Goal: Task Accomplishment & Management: Manage account settings

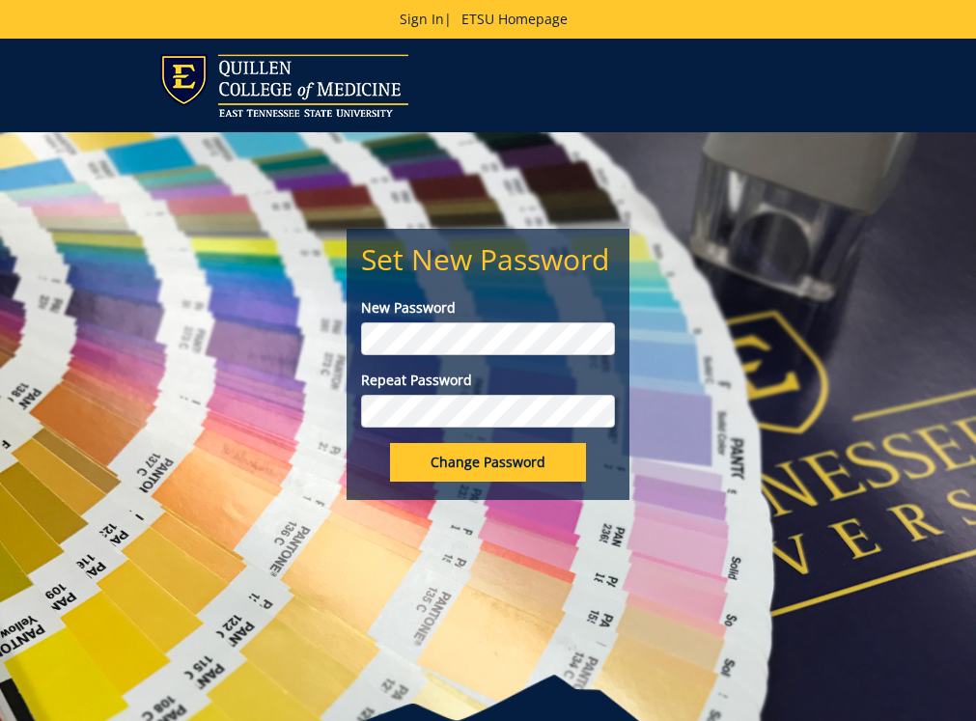
click at [500, 457] on input "Change Password" at bounding box center [488, 462] width 196 height 39
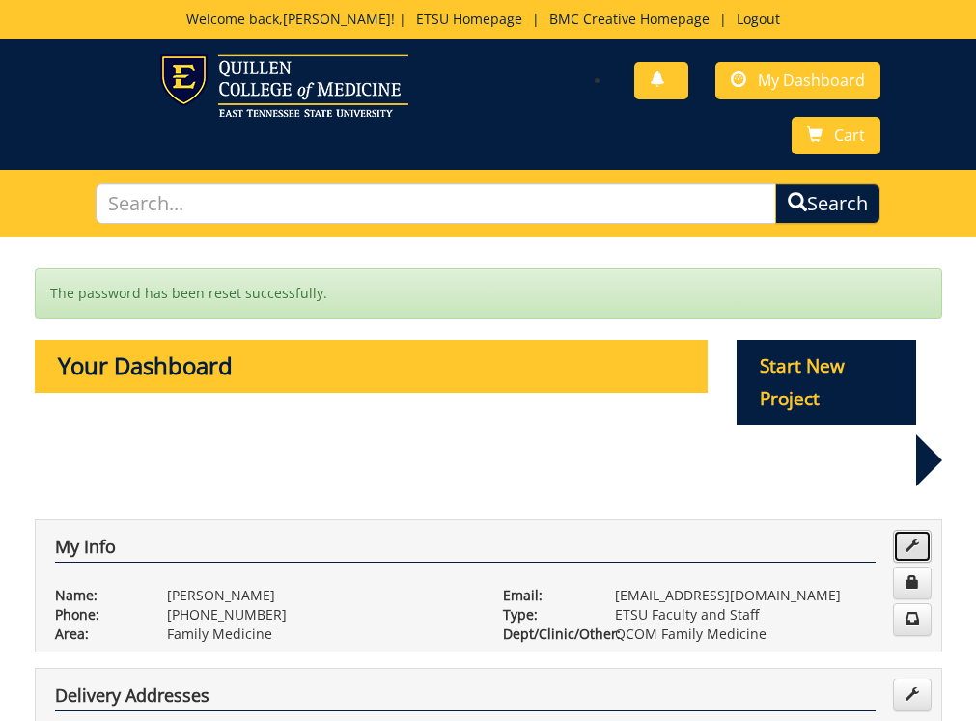
click at [908, 539] on span at bounding box center [912, 546] width 14 height 14
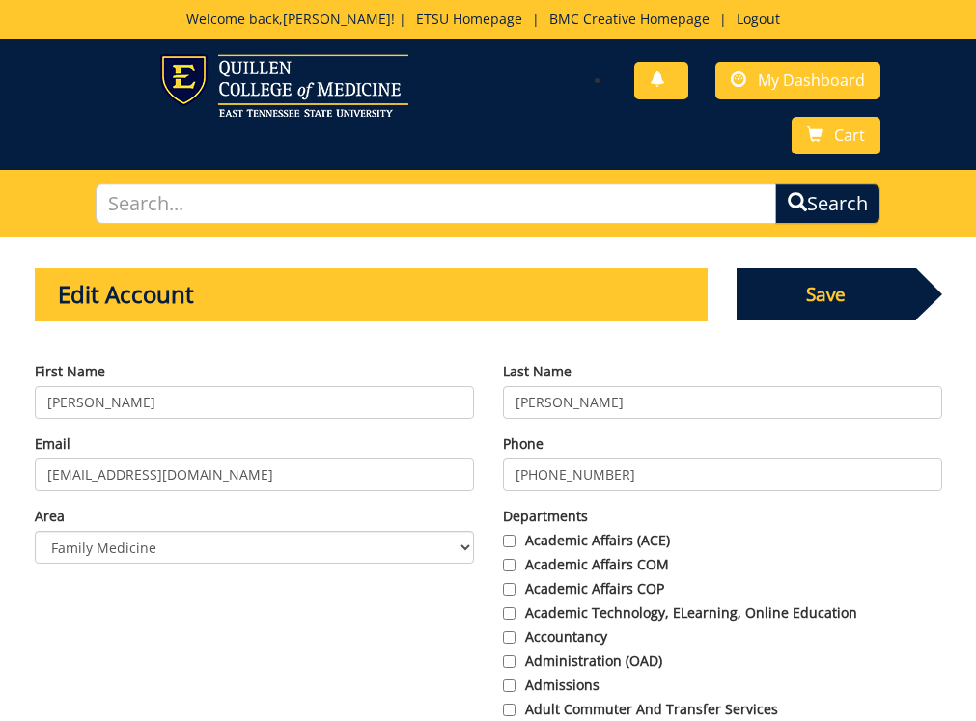
click at [622, 467] on input "[PHONE_NUMBER]" at bounding box center [722, 474] width 439 height 33
type input "[PHONE_NUMBER]"
click at [313, 551] on select "Choose Area Administration Advancement (ADM) BucSports Business & Finance [PERS…" at bounding box center [254, 547] width 439 height 33
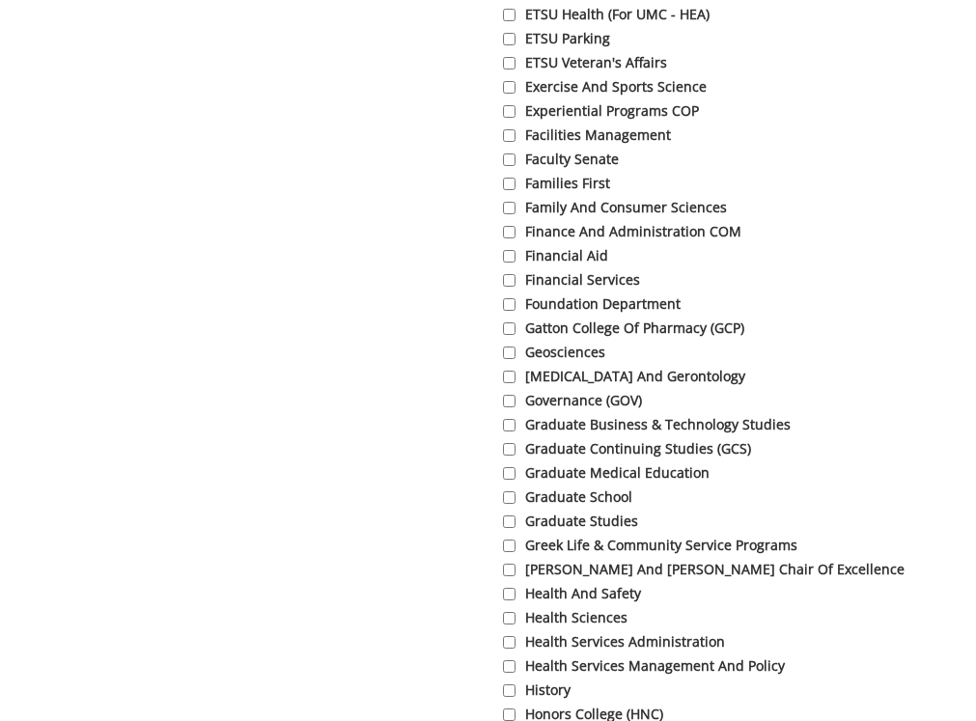
scroll to position [2895, 0]
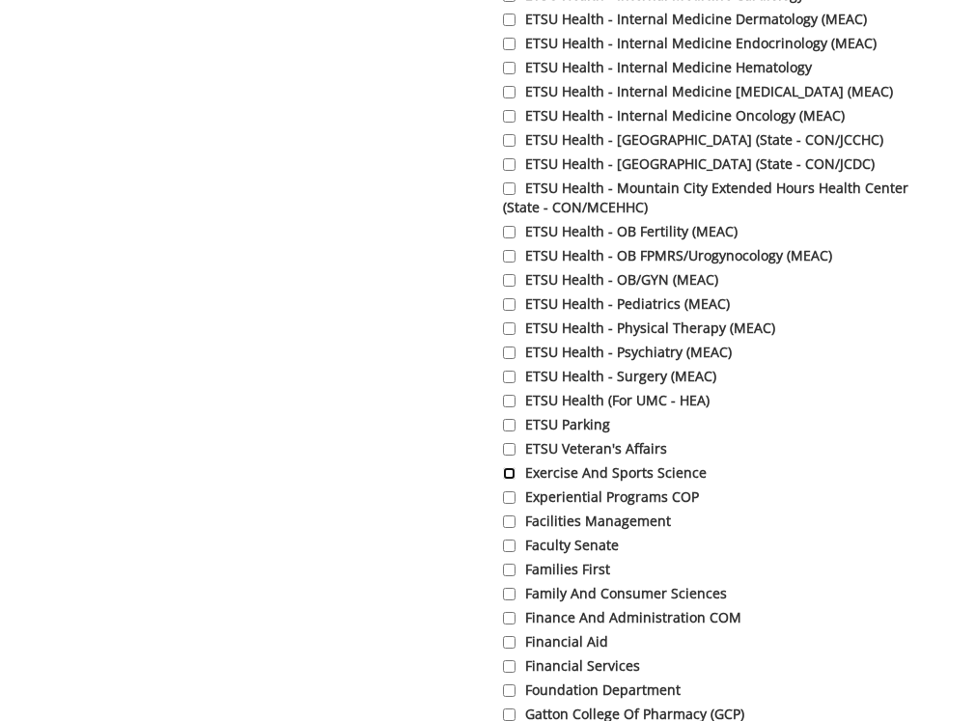
click at [505, 480] on input "Exercise and Sports Science" at bounding box center [509, 473] width 13 height 13
checkbox input "true"
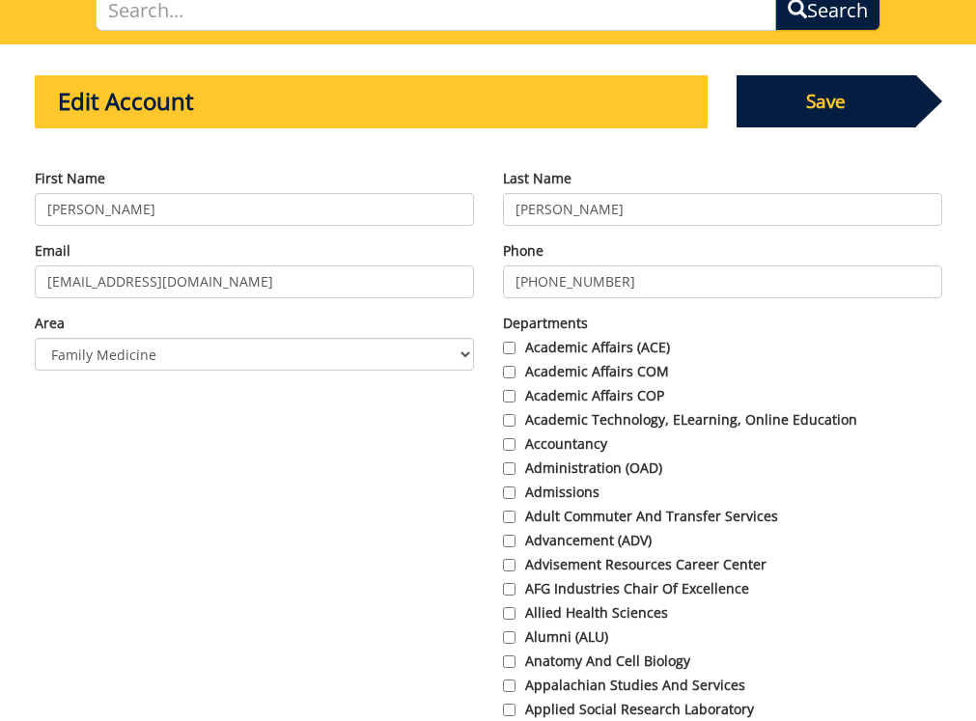
scroll to position [0, 0]
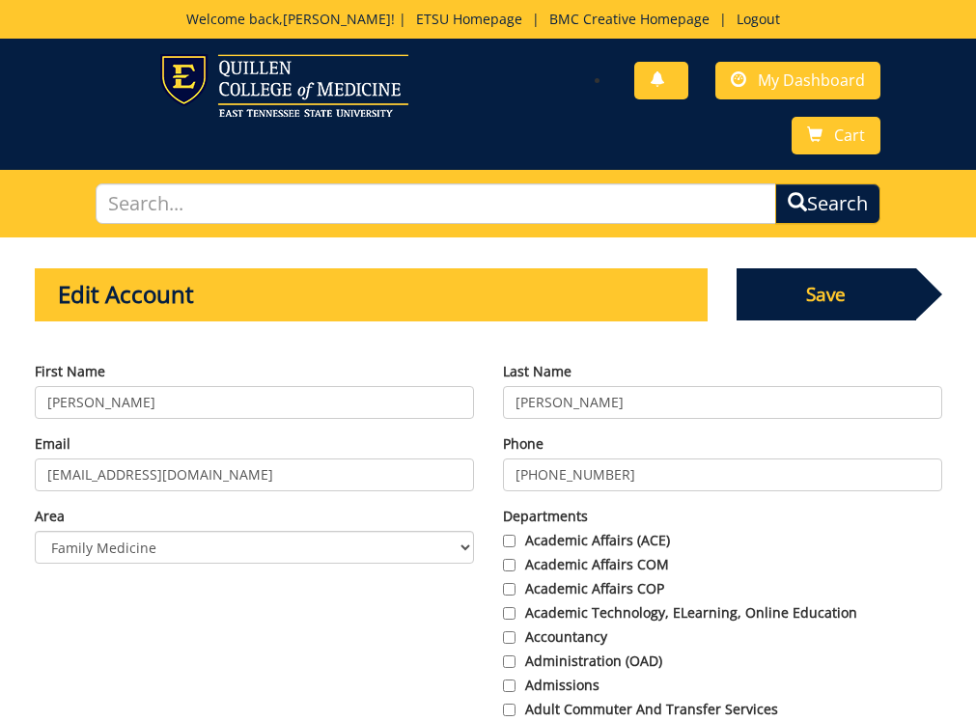
click at [808, 282] on span "Save" at bounding box center [826, 294] width 180 height 52
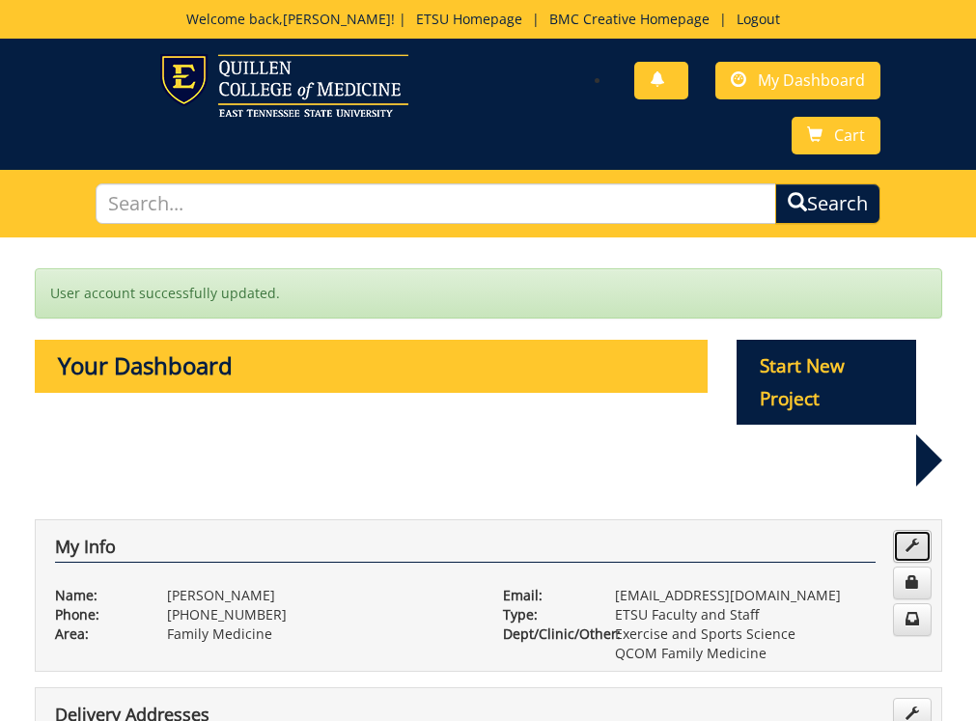
click at [910, 539] on span at bounding box center [912, 546] width 14 height 14
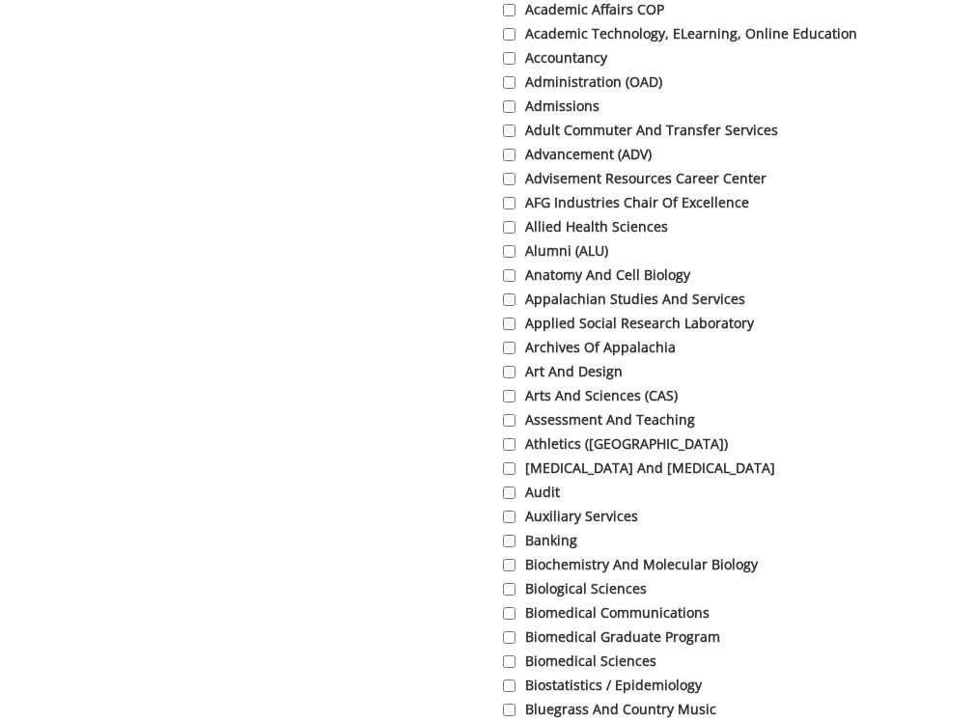
scroll to position [97, 0]
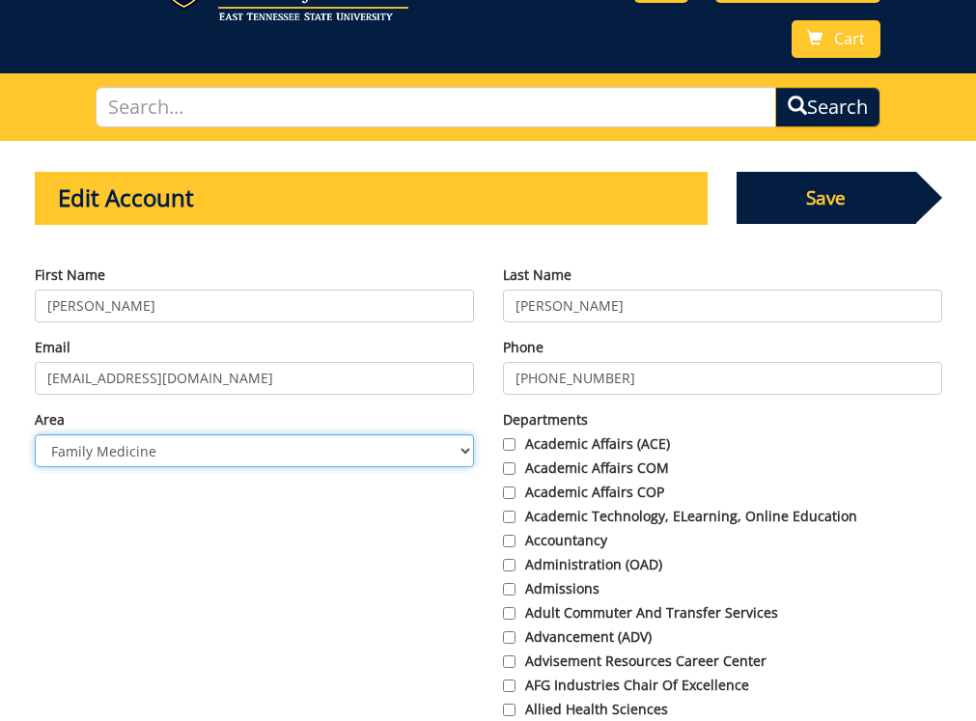
click at [369, 441] on select "Choose Area Administration Advancement (ADM) BucSports Business & Finance Clemm…" at bounding box center [254, 450] width 439 height 33
select select "25"
click at [35, 434] on select "Choose Area Administration Advancement (ADM) BucSports Business & Finance Clemm…" at bounding box center [254, 450] width 439 height 33
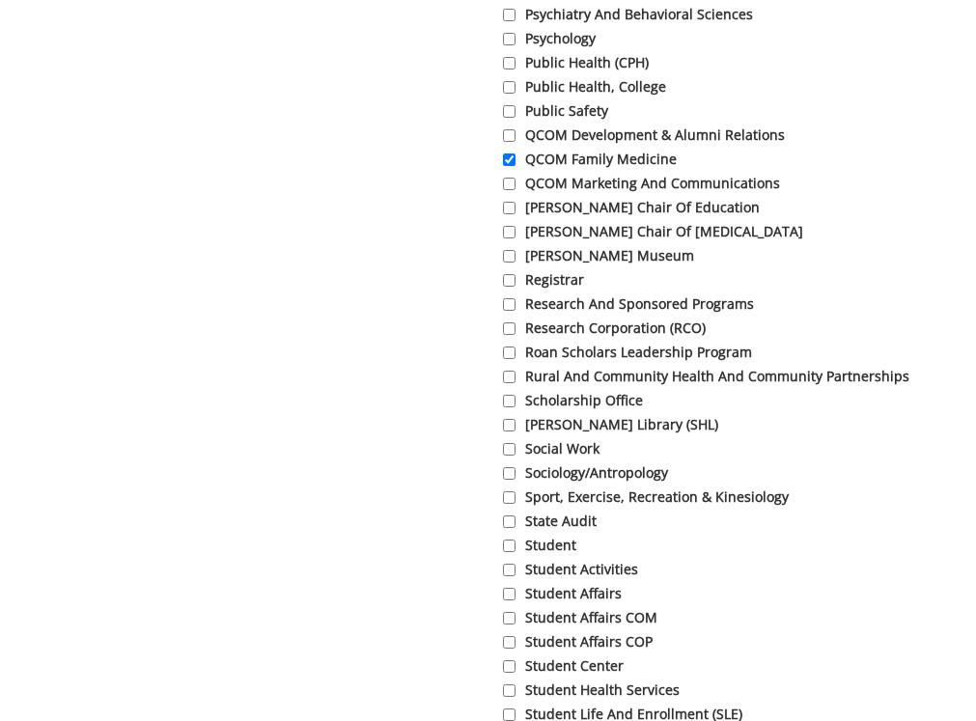
scroll to position [5598, 0]
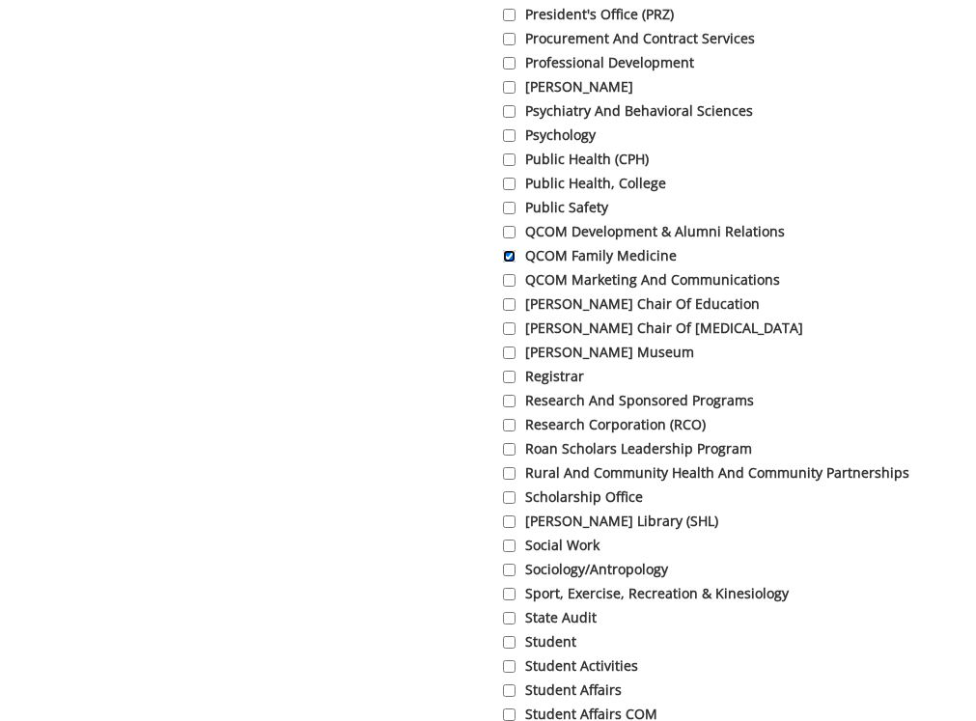
click at [503, 263] on input "QCOM Family Medicine" at bounding box center [509, 256] width 13 height 13
checkbox input "false"
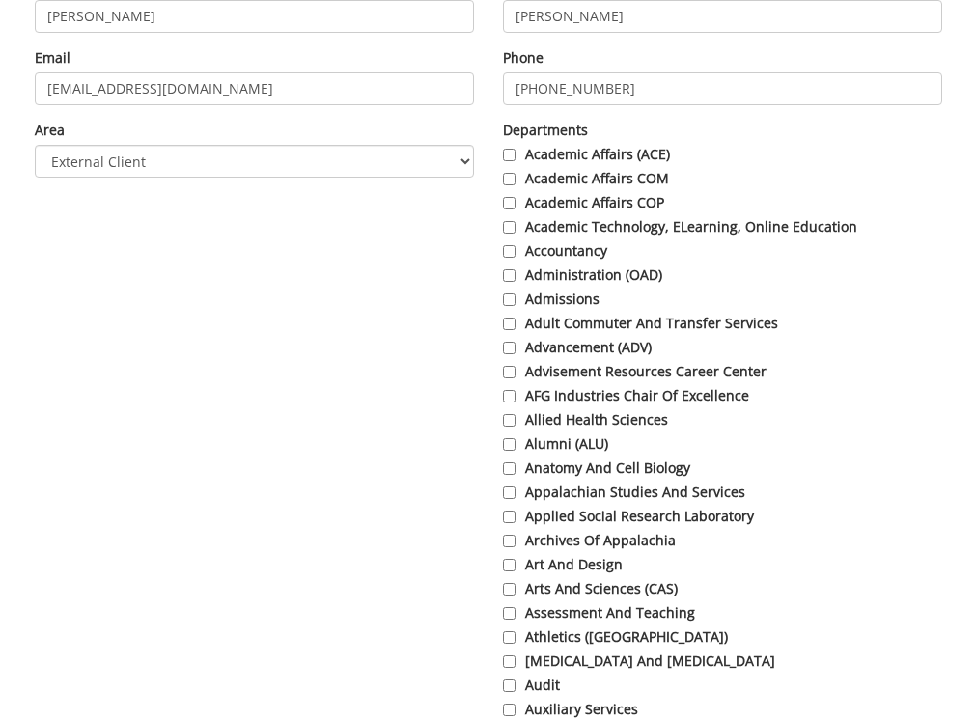
scroll to position [97, 0]
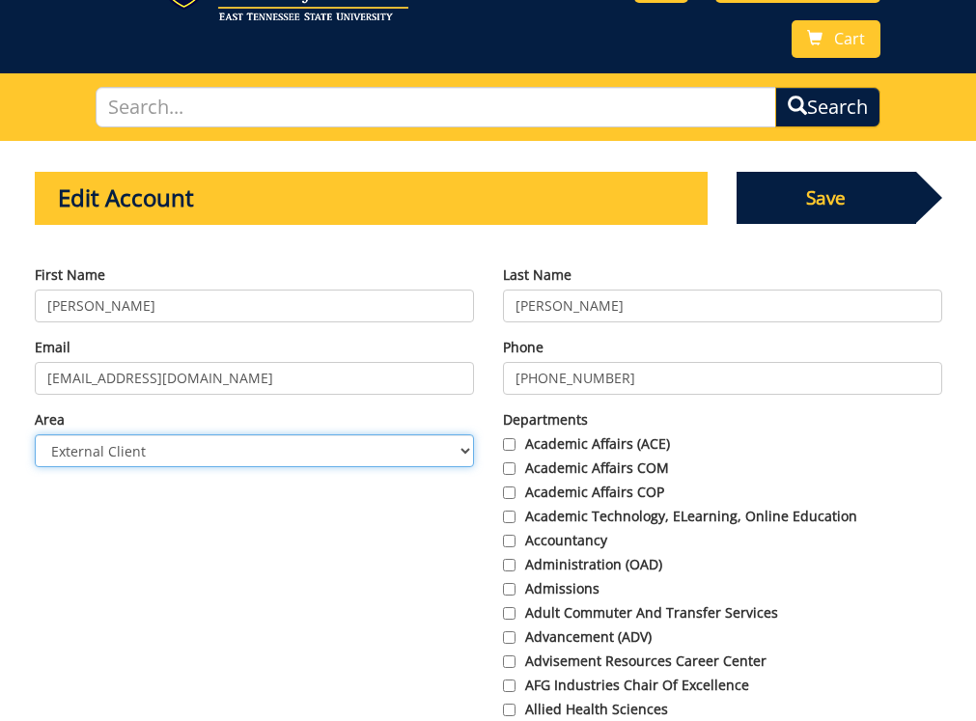
click at [344, 457] on select "Choose Area Administration Advancement (ADM) BucSports Business & Finance Clemm…" at bounding box center [254, 450] width 439 height 33
click at [347, 453] on select "Choose Area Administration Advancement (ADM) BucSports Business & Finance Clemm…" at bounding box center [254, 450] width 439 height 33
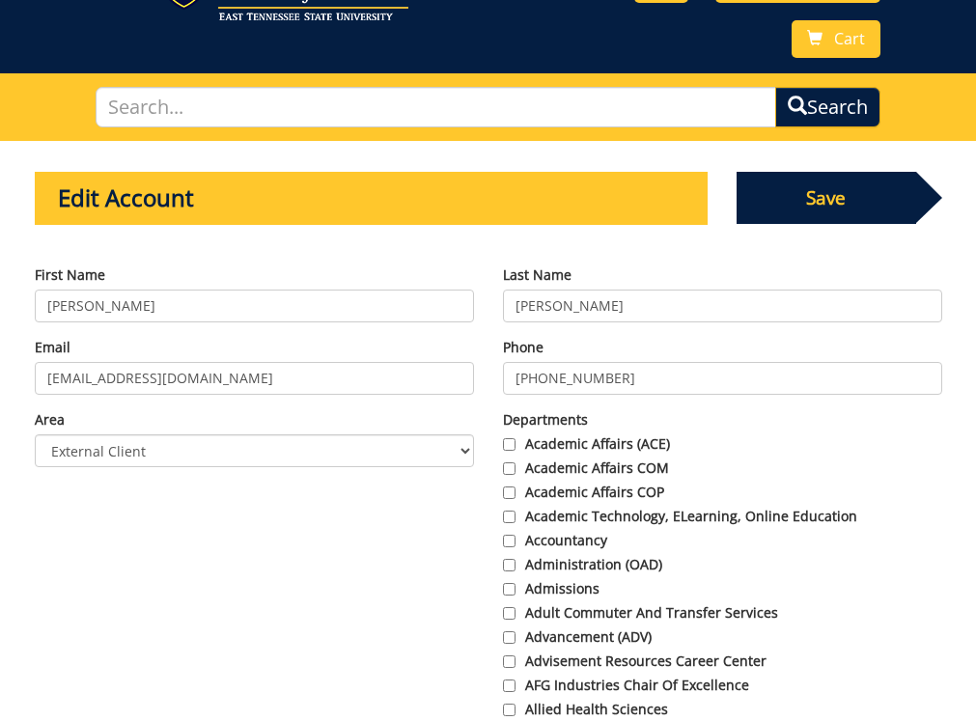
click at [780, 203] on span "Save" at bounding box center [826, 198] width 180 height 52
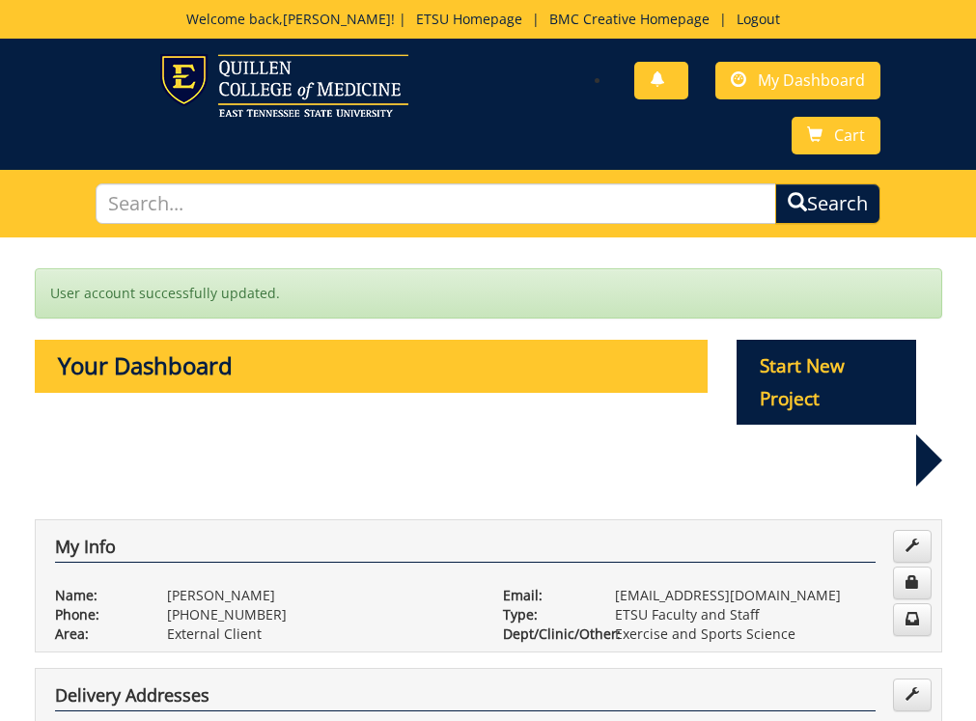
scroll to position [290, 0]
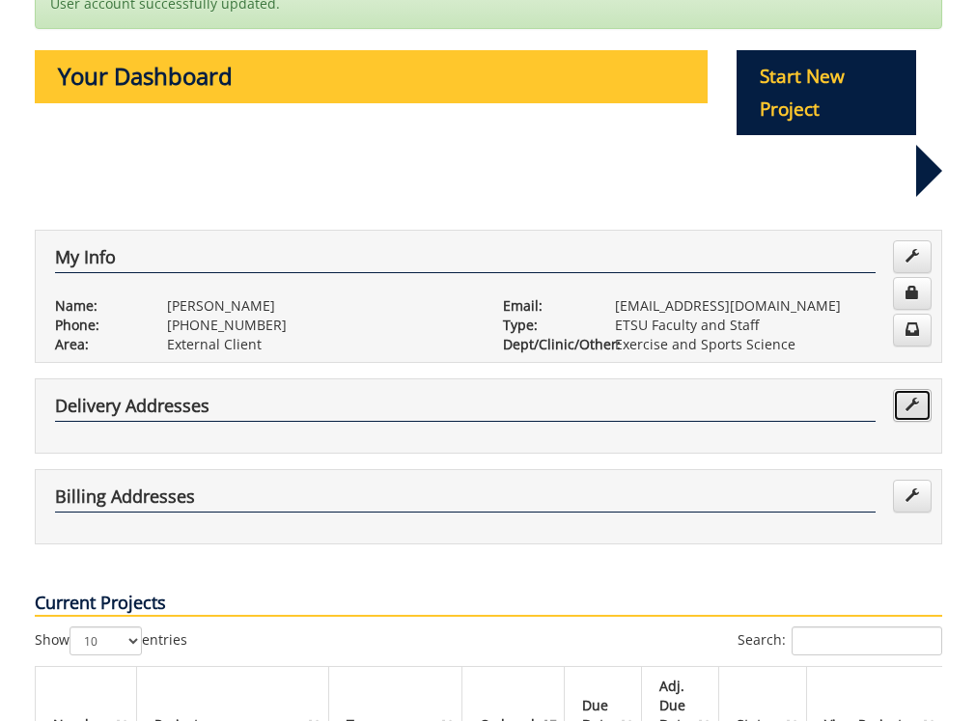
click at [912, 398] on span at bounding box center [912, 405] width 14 height 14
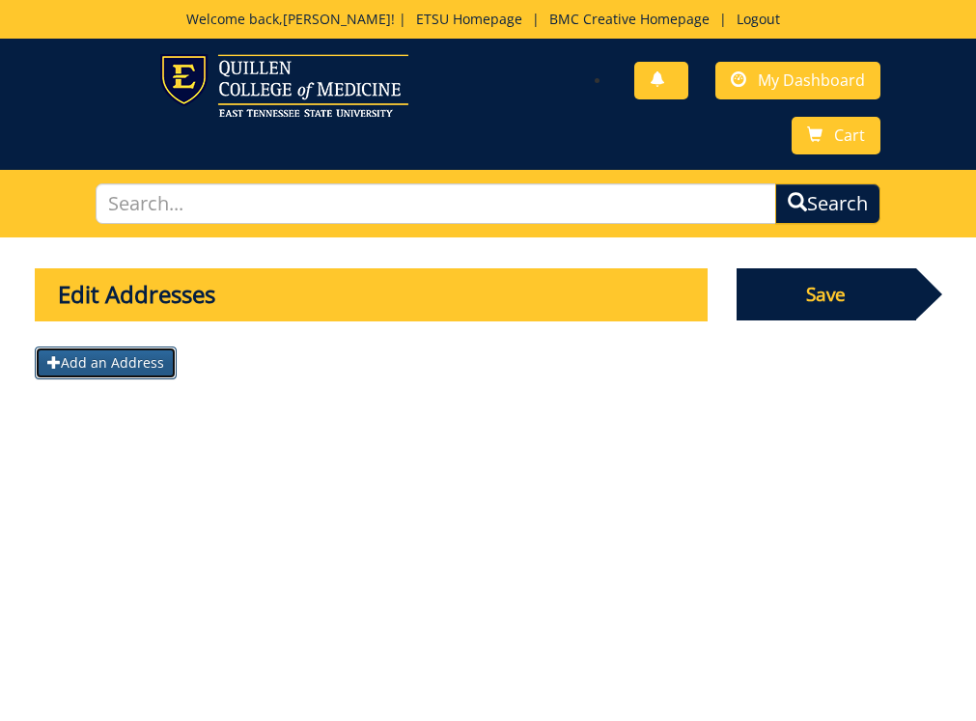
click at [132, 368] on button "Add an Address" at bounding box center [106, 362] width 142 height 33
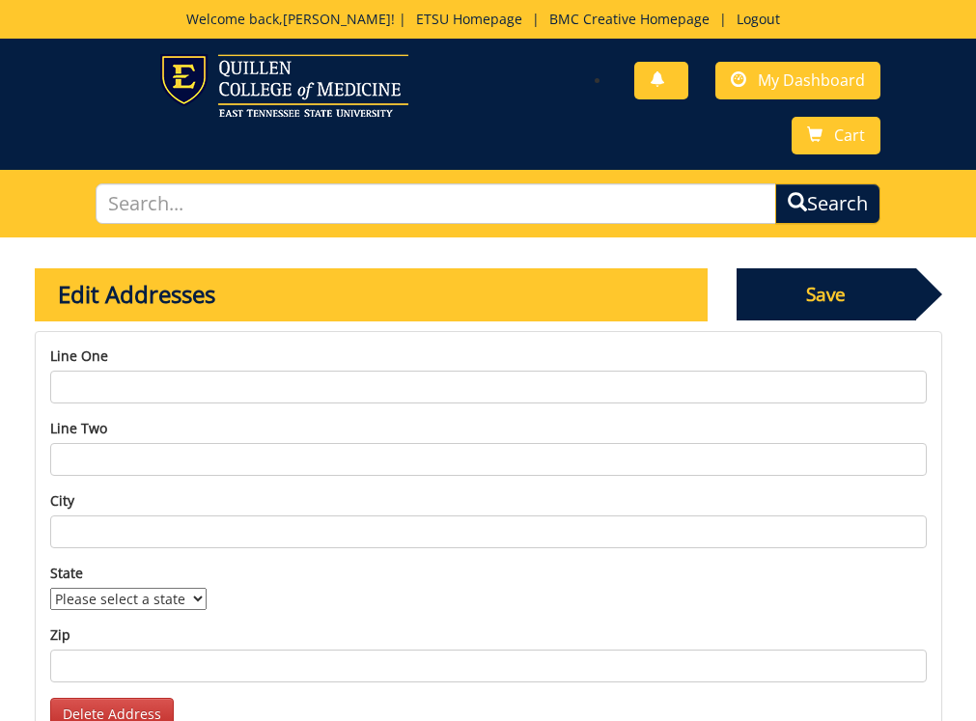
click at [131, 382] on input "Line one" at bounding box center [488, 387] width 876 height 33
type input "Mini Dome"
click at [173, 452] on input "Line two" at bounding box center [488, 459] width 876 height 33
type input "Southeast Side"
click at [174, 381] on input "Mini Dome" at bounding box center [488, 387] width 876 height 33
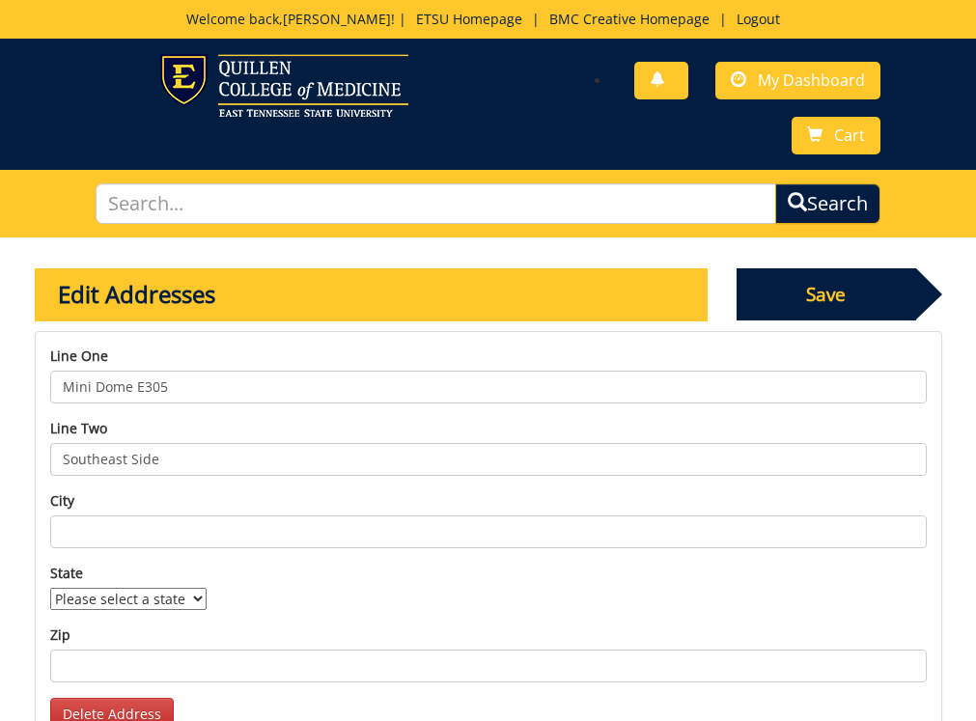
type input "Mini Dome E305"
click at [198, 530] on input "City" at bounding box center [488, 531] width 876 height 33
type input "Johnson City"
select select "1"
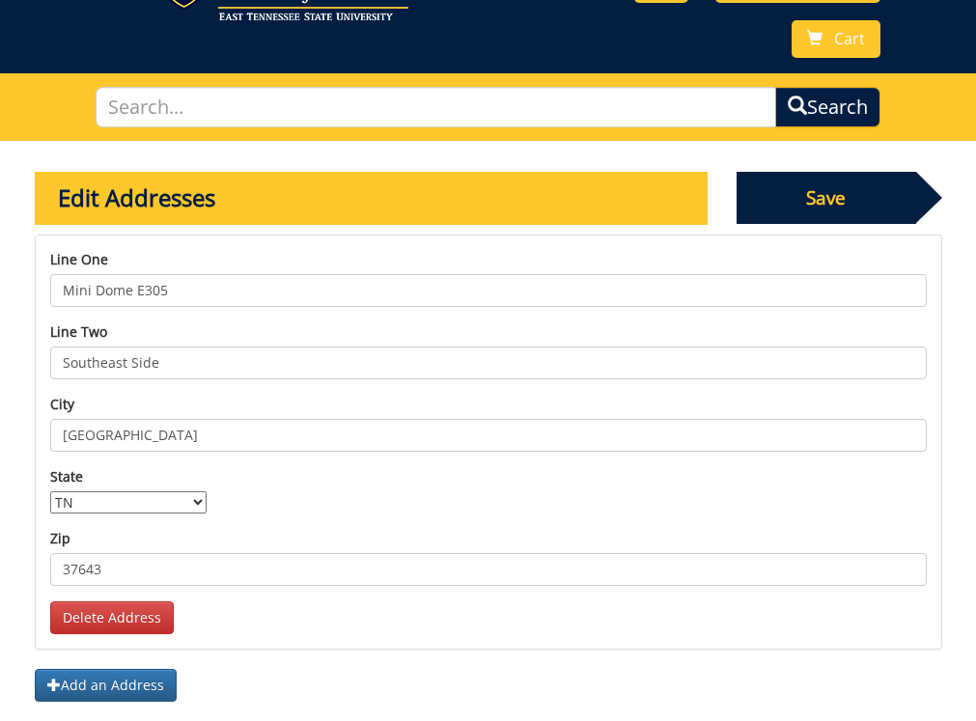
scroll to position [263, 0]
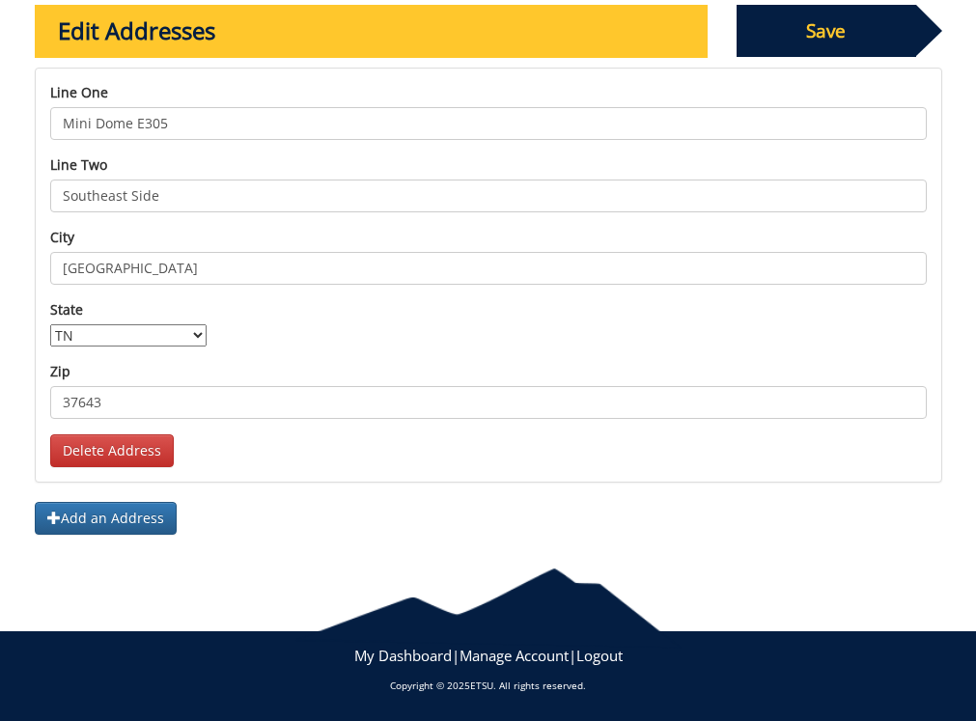
type input "37643"
click at [825, 34] on span "Save" at bounding box center [826, 31] width 180 height 52
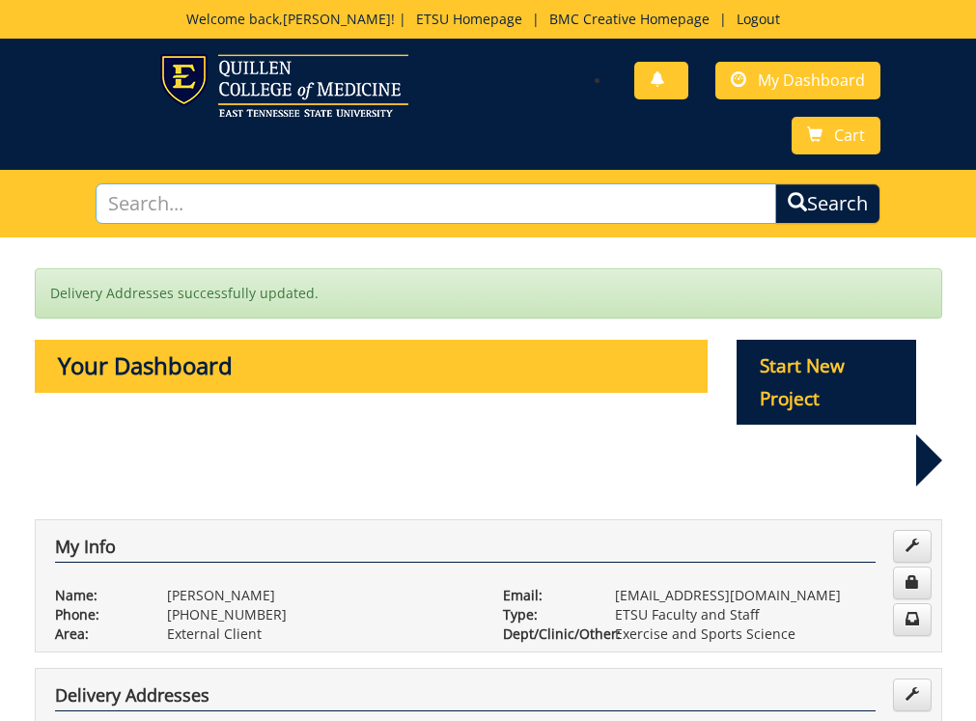
click at [512, 204] on input "text" at bounding box center [436, 203] width 680 height 41
type input "name plate"
click at [775, 183] on button "Search" at bounding box center [827, 203] width 105 height 41
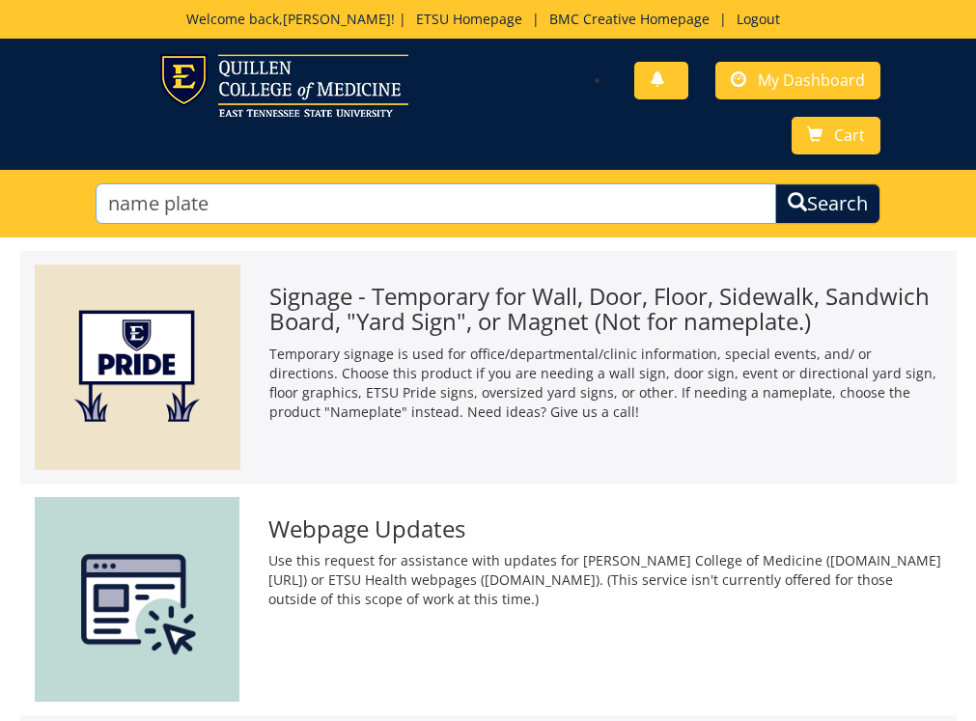
click at [163, 197] on input "name plate" at bounding box center [436, 203] width 680 height 41
type input "desk name plate"
click at [830, 207] on button "Search" at bounding box center [827, 203] width 110 height 43
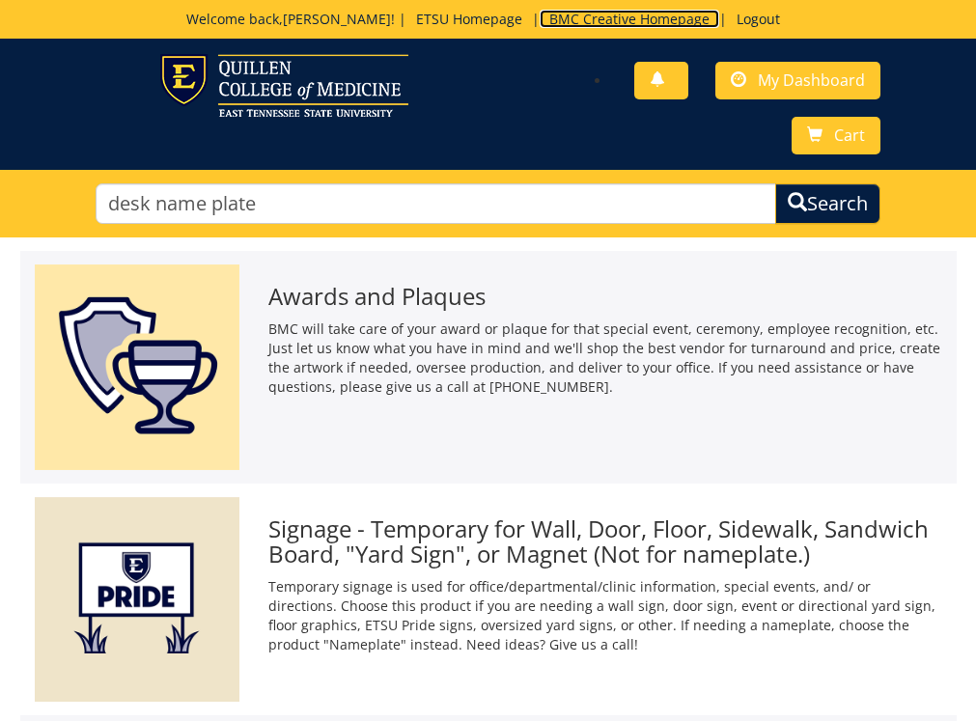
click at [714, 21] on link "BMC Creative Homepage" at bounding box center [629, 19] width 180 height 18
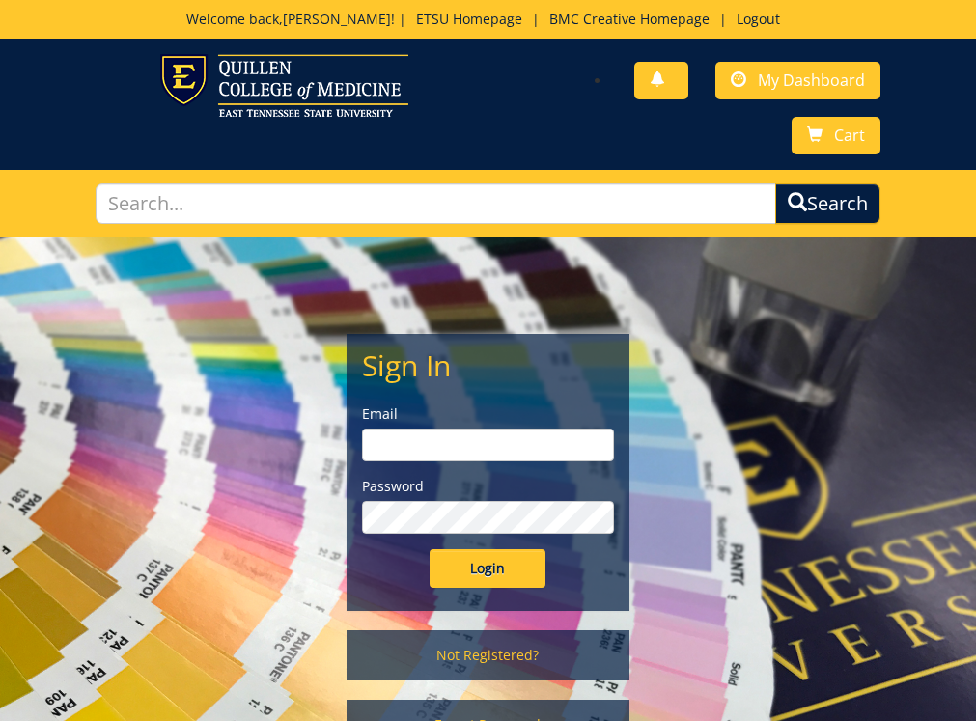
click at [682, 28] on p "Welcome back, Mel ! | ETSU Homepage | BMC Creative Homepage | Logout" at bounding box center [488, 19] width 785 height 19
click at [770, 88] on span "My Dashboard" at bounding box center [811, 79] width 107 height 21
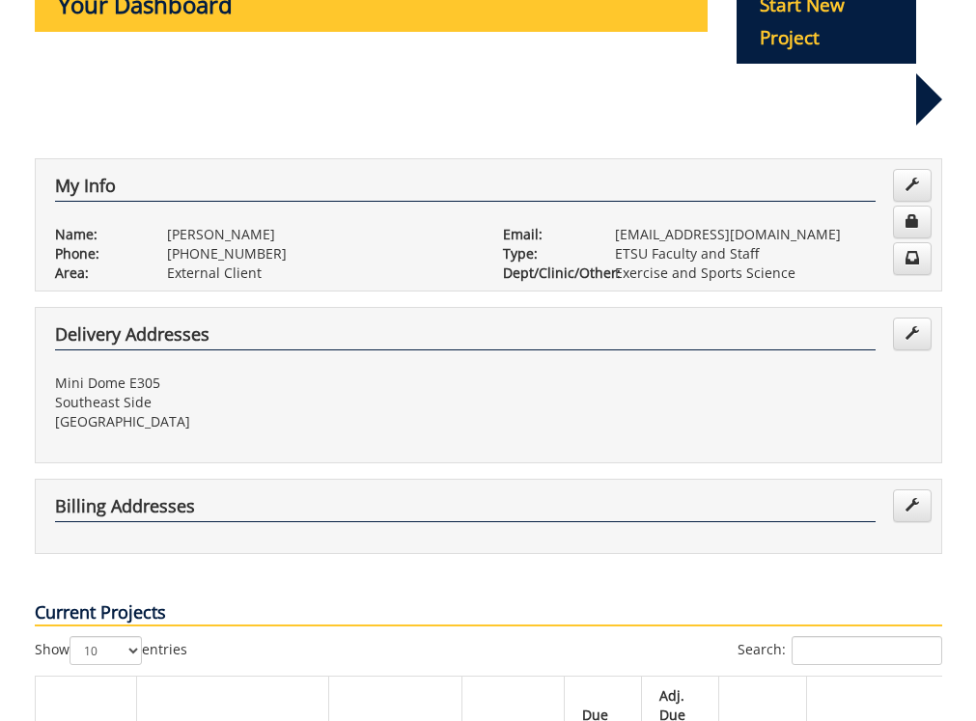
scroll to position [97, 0]
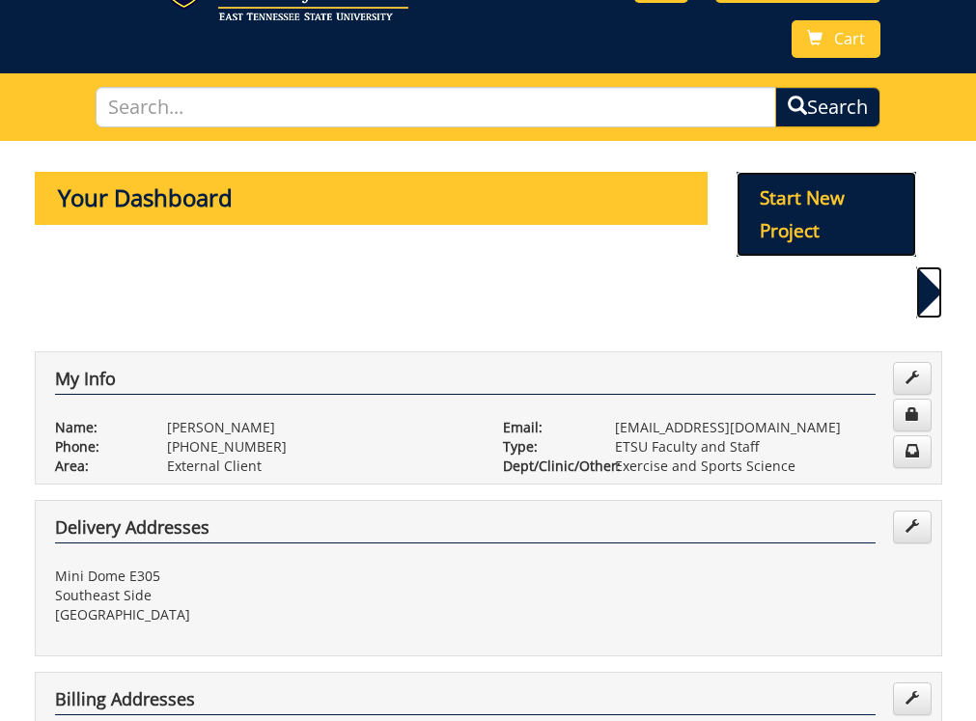
click at [785, 199] on p "Start New Project" at bounding box center [826, 214] width 180 height 85
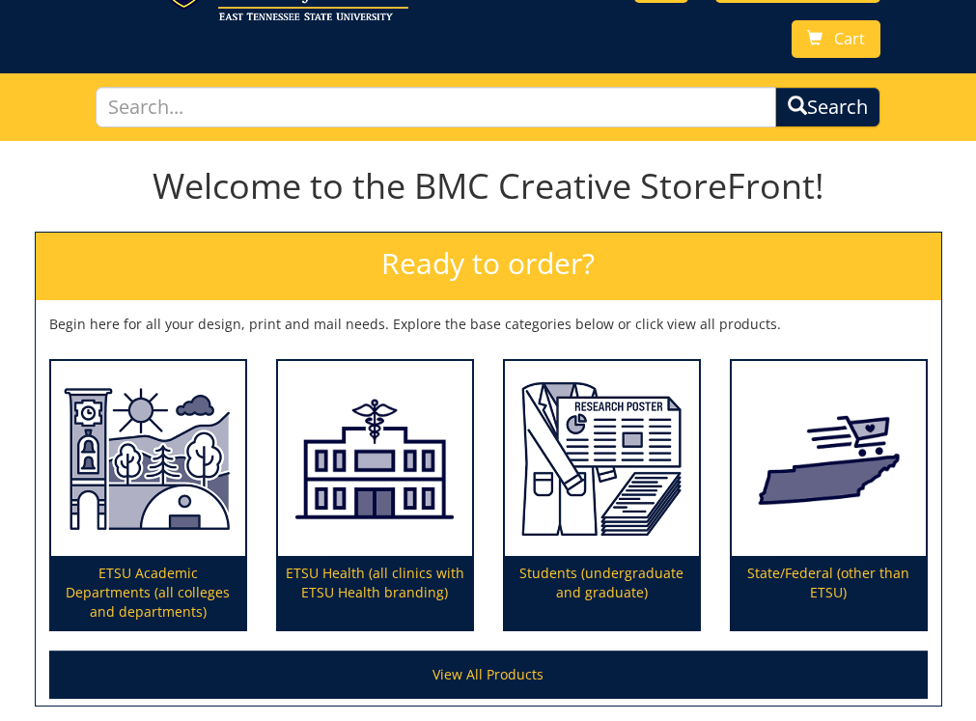
scroll to position [193, 0]
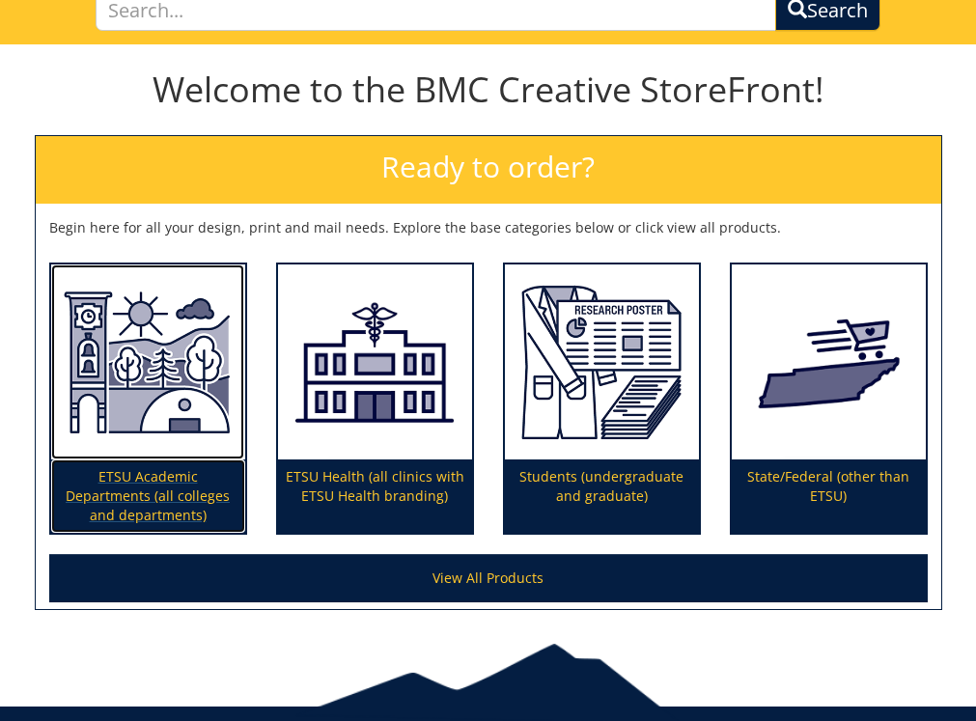
click at [184, 477] on p "ETSU Academic Departments (all colleges and departments)" at bounding box center [148, 495] width 194 height 73
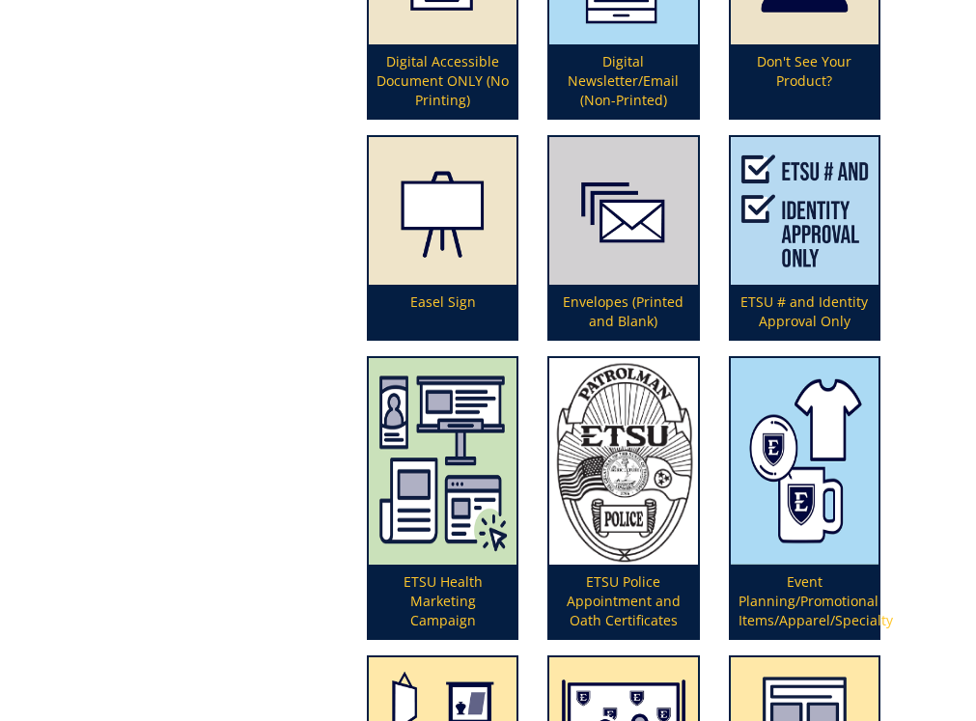
scroll to position [1698, 0]
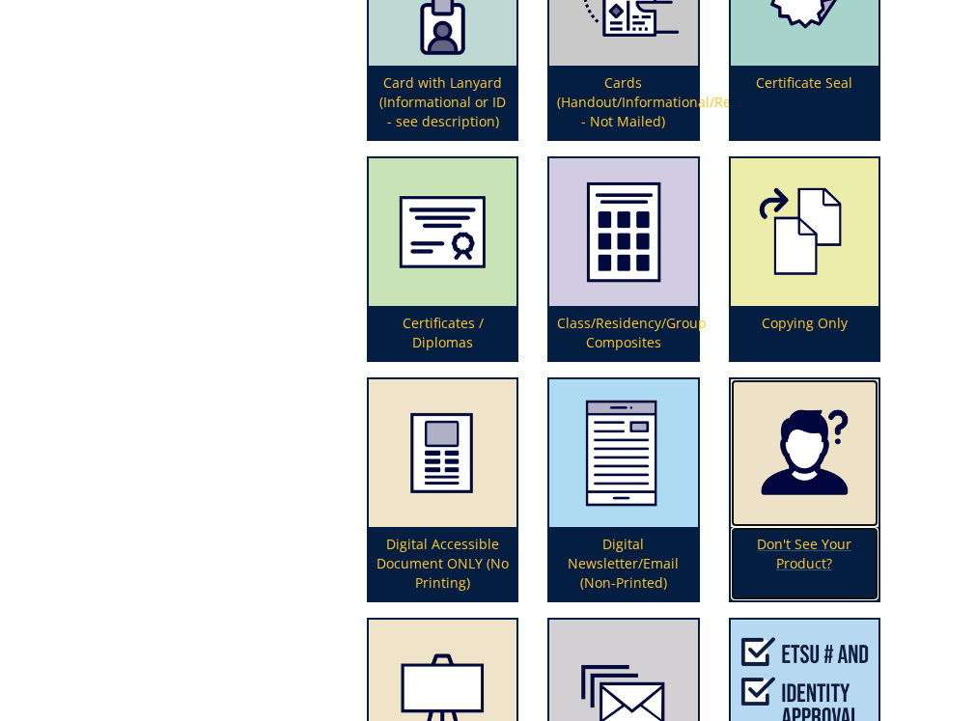
click at [776, 563] on p "Don't See Your Product?" at bounding box center [805, 563] width 148 height 73
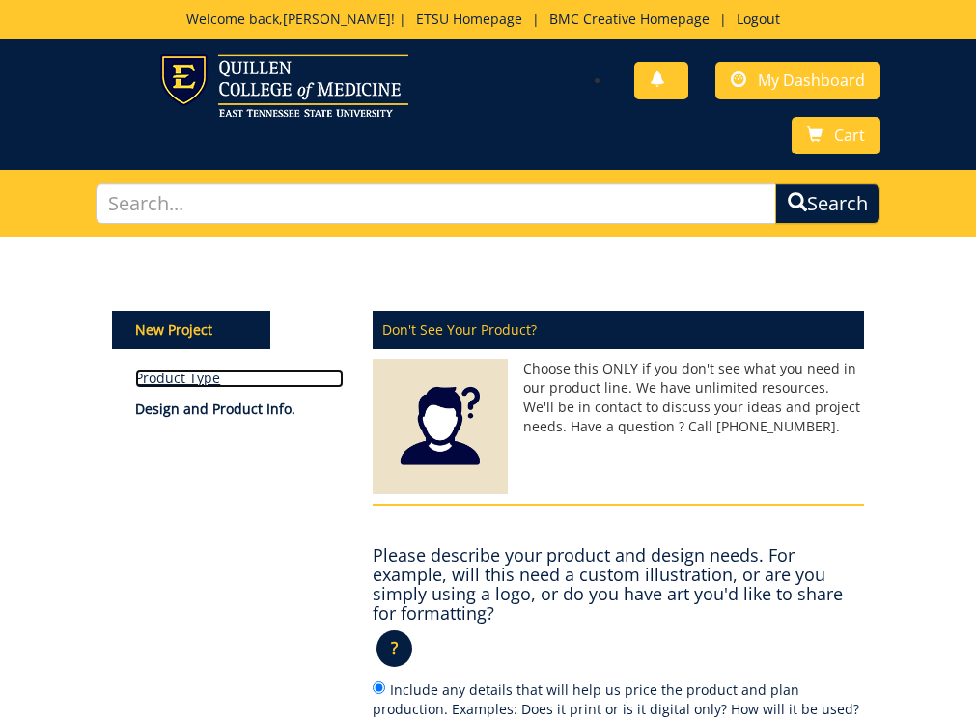
click at [166, 373] on link "Product Type" at bounding box center [238, 378] width 207 height 19
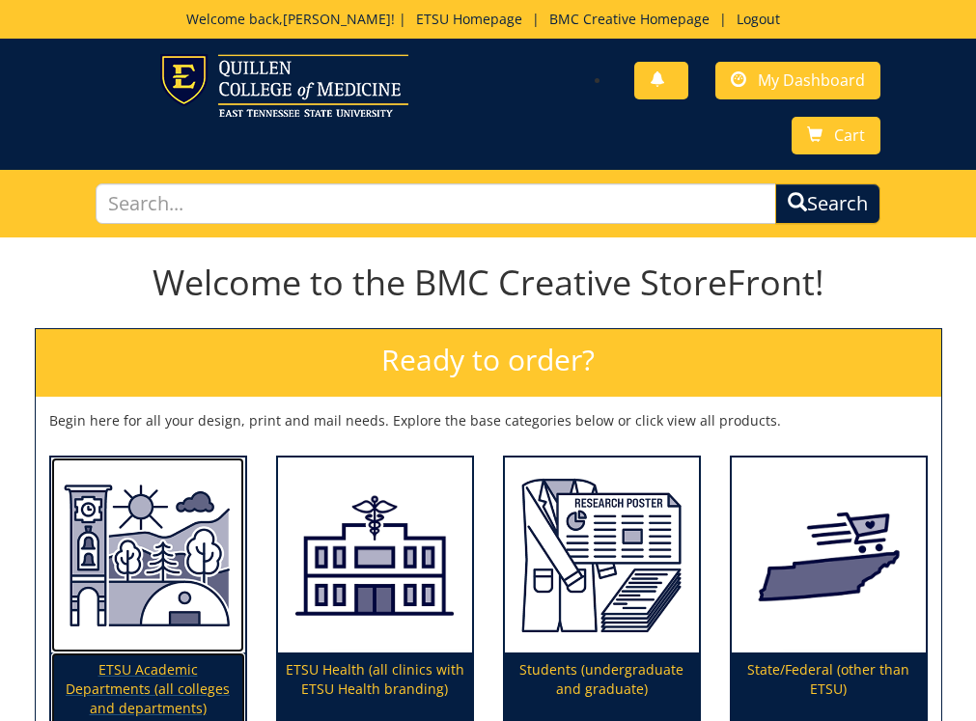
click at [173, 635] on img at bounding box center [148, 554] width 194 height 195
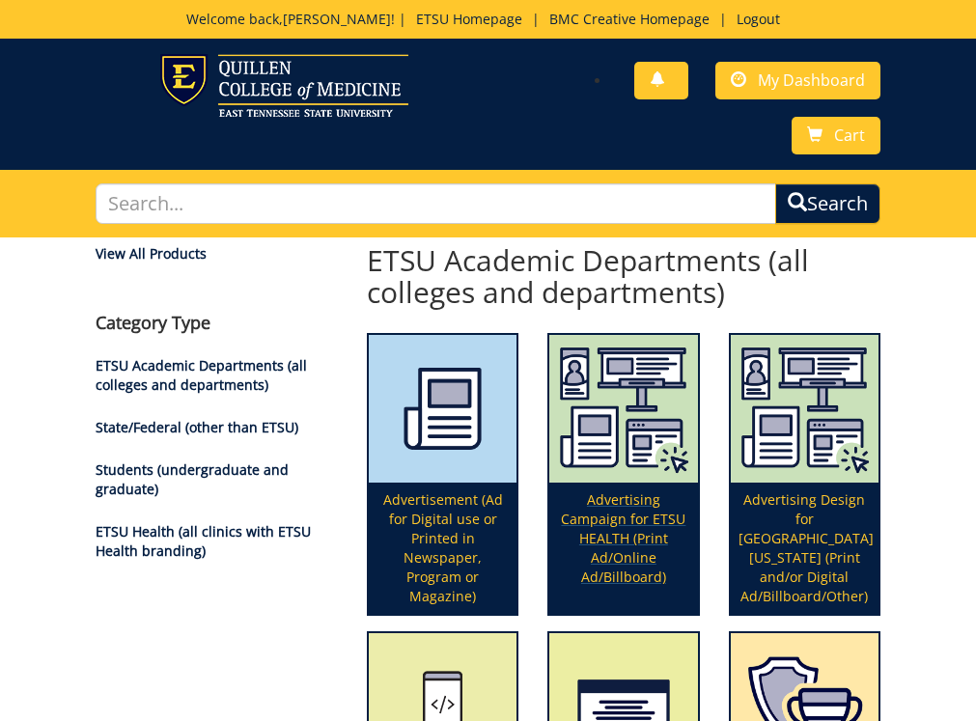
scroll to position [290, 0]
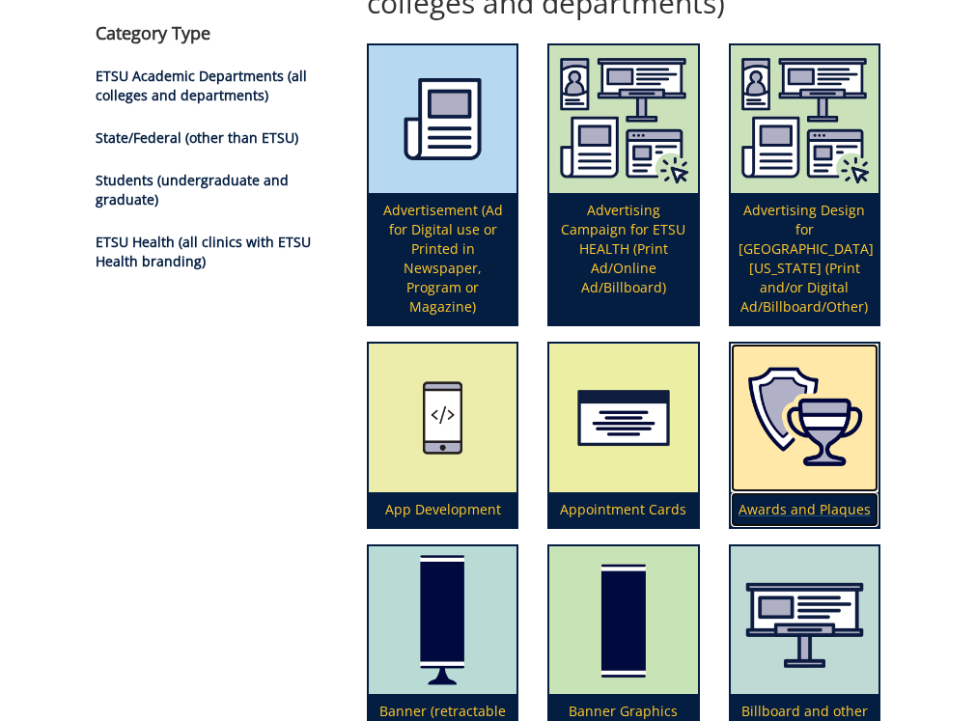
click at [820, 470] on img at bounding box center [805, 418] width 148 height 148
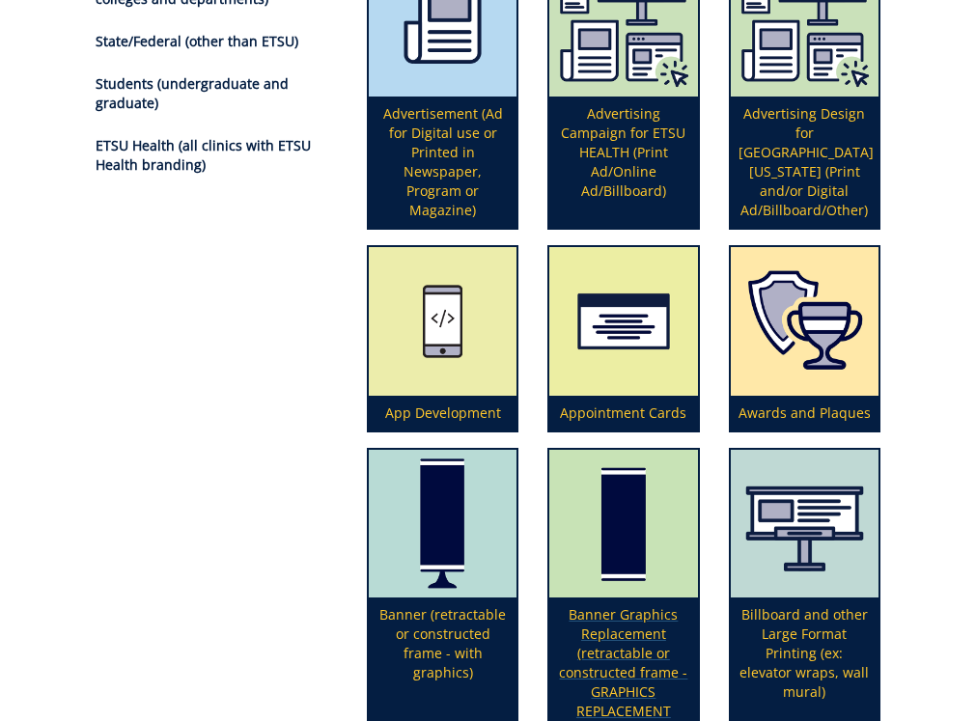
scroll to position [0, 0]
